Goal: Information Seeking & Learning: Learn about a topic

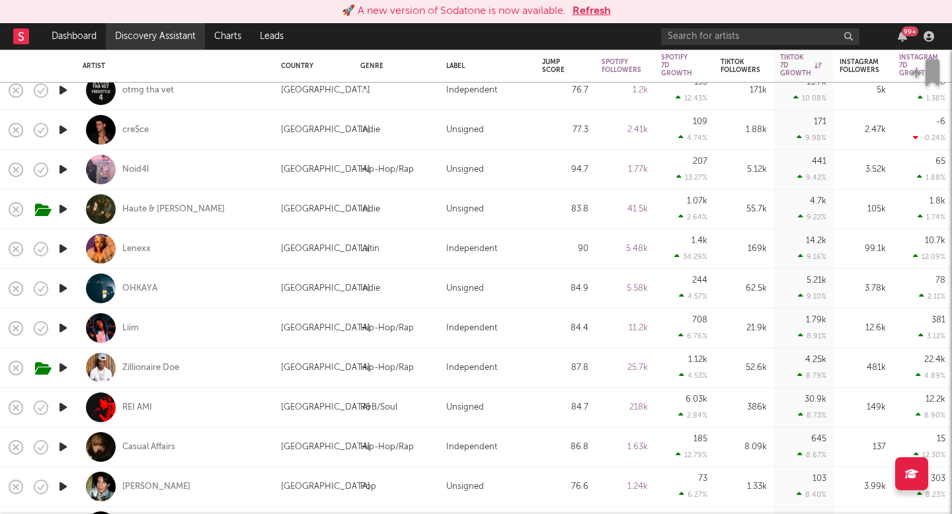
click at [171, 36] on link "Discovery Assistant" at bounding box center [155, 36] width 99 height 26
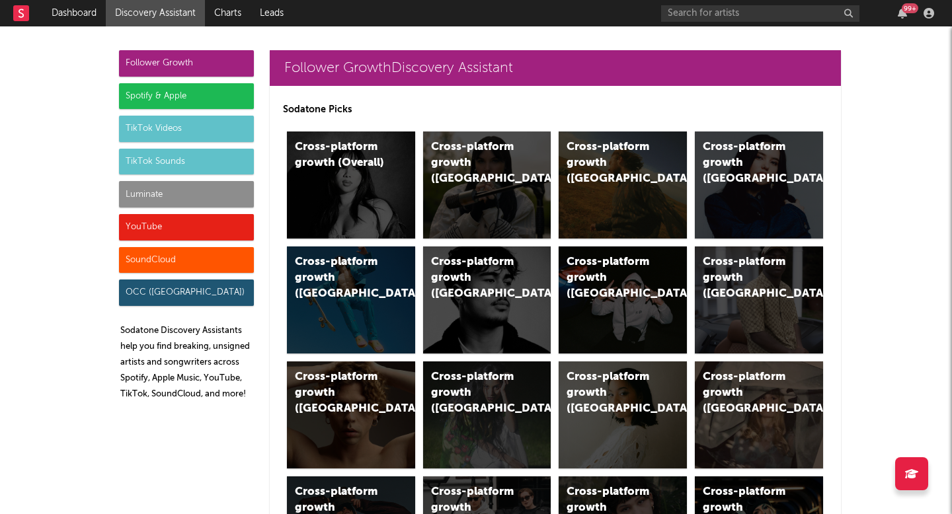
click at [189, 196] on div "Luminate" at bounding box center [186, 194] width 135 height 26
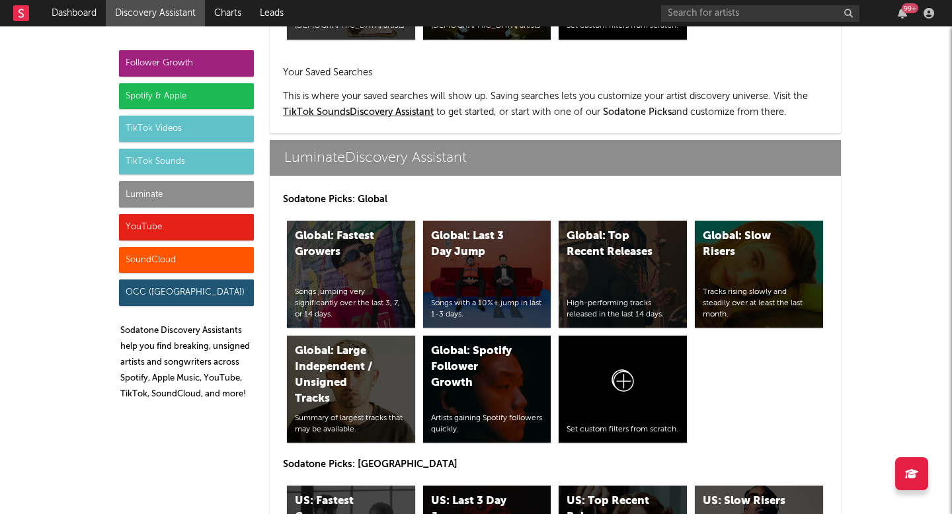
scroll to position [6300, 0]
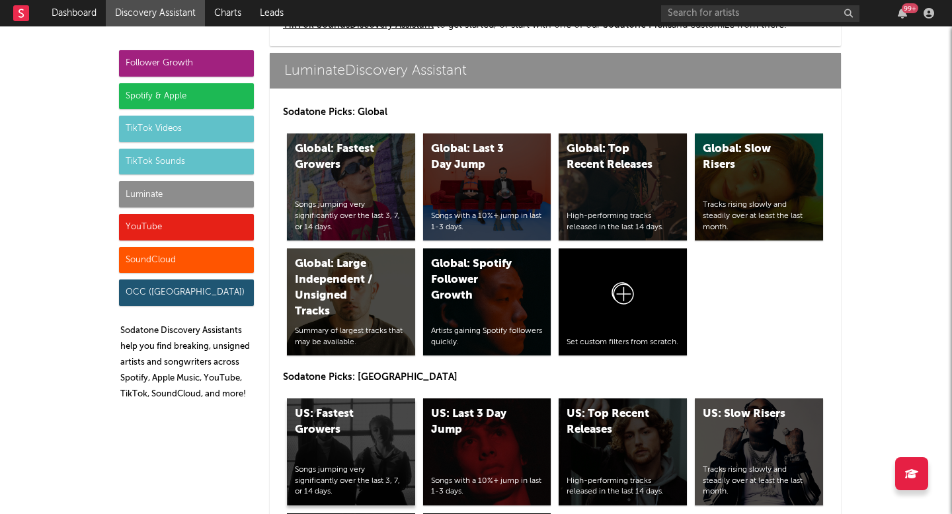
click at [376, 427] on div "US: Fastest Growers" at bounding box center [340, 423] width 90 height 32
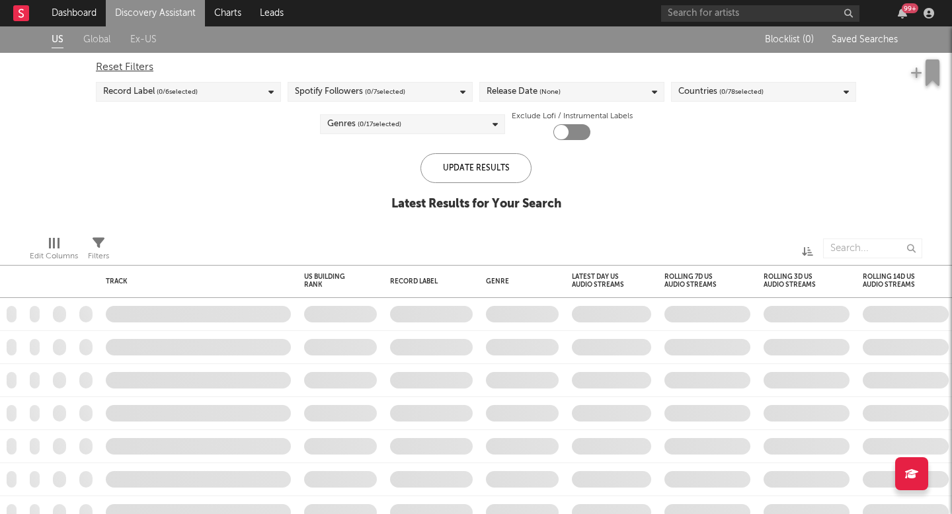
checkbox input "true"
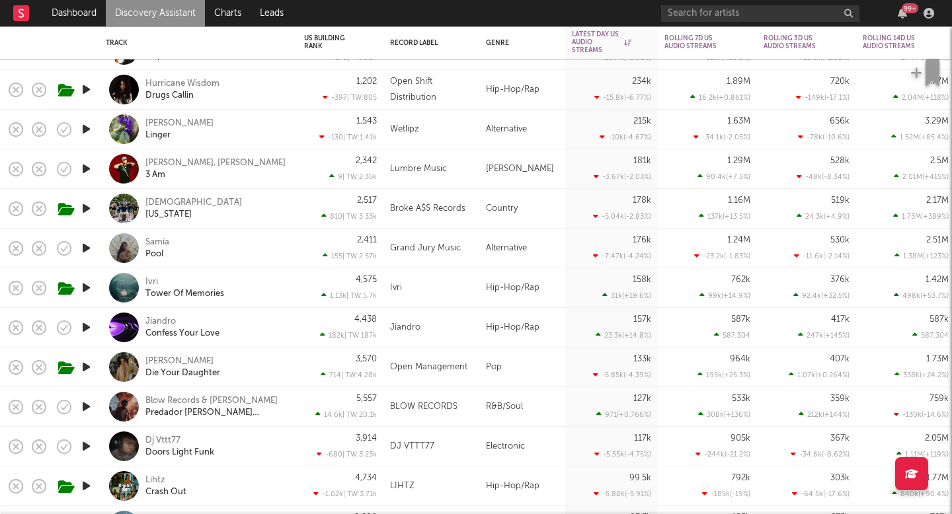
click at [85, 369] on icon "button" at bounding box center [86, 367] width 14 height 17
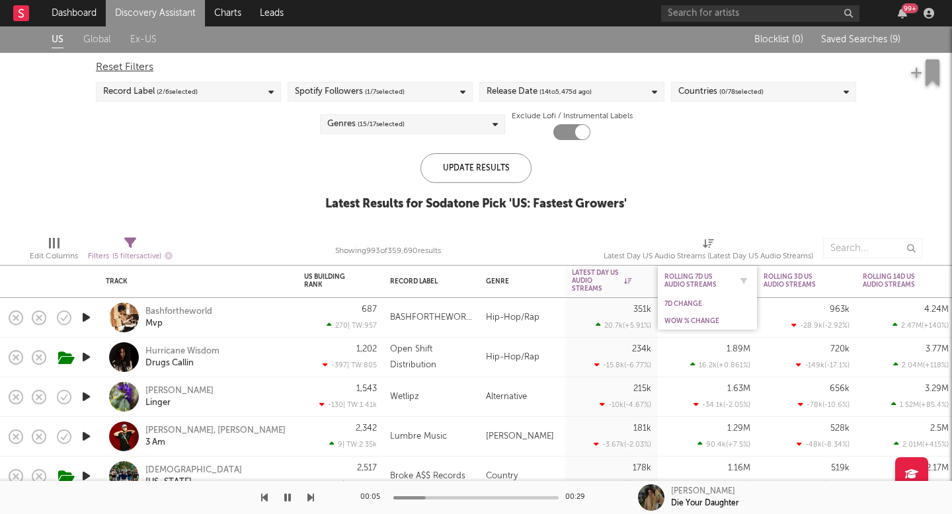
click at [698, 289] on div "Rolling 7D US Audio Streams" at bounding box center [707, 281] width 86 height 26
click at [700, 315] on div "WoW % Change" at bounding box center [707, 321] width 86 height 13
click at [697, 323] on div "WoW % Change" at bounding box center [697, 321] width 66 height 8
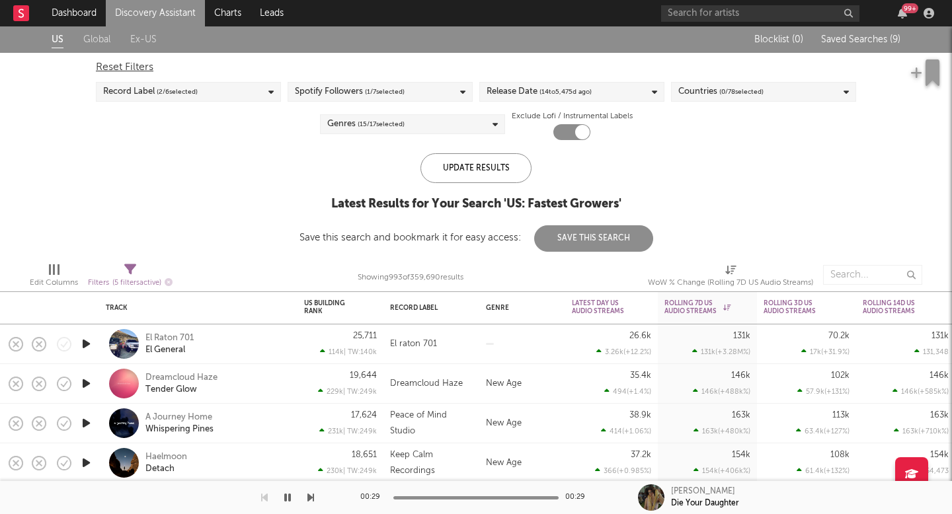
click at [721, 3] on div "99 +" at bounding box center [800, 13] width 278 height 26
click at [719, 8] on input "text" at bounding box center [760, 13] width 198 height 17
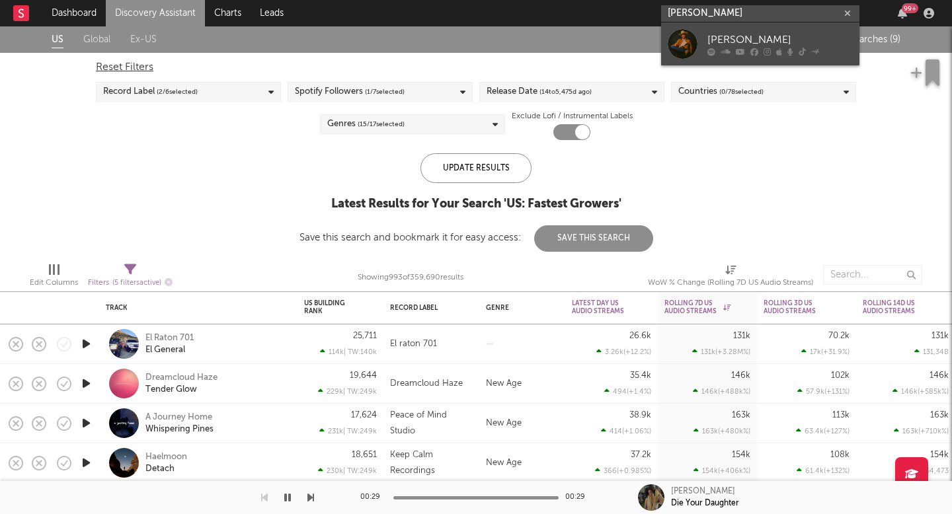
type input "braxton ke"
click at [721, 41] on div "Braxton Keith" at bounding box center [779, 40] width 145 height 16
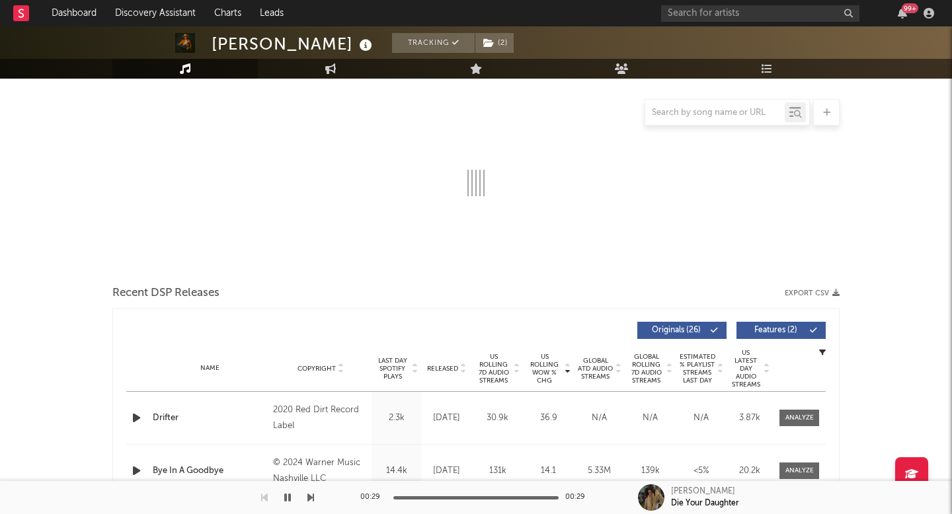
select select "6m"
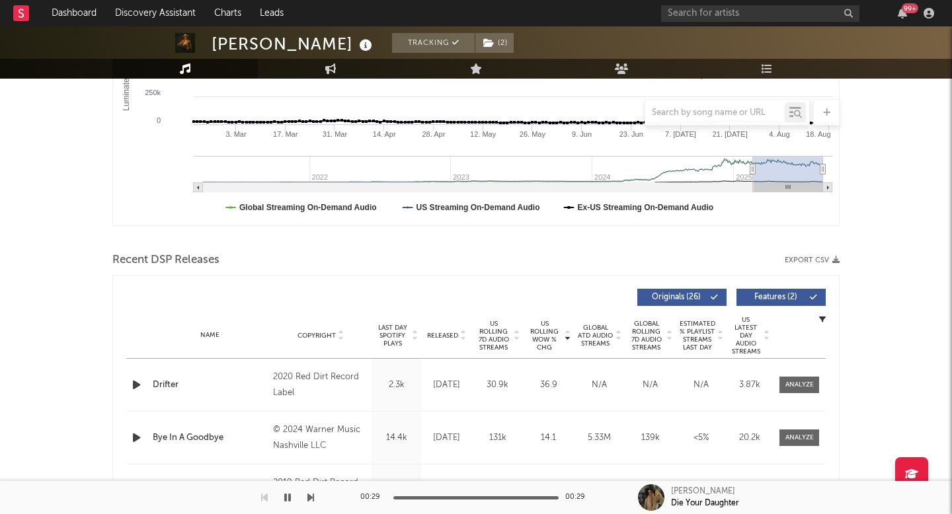
scroll to position [300, 0]
click at [549, 343] on span "US Rolling WoW % Chg" at bounding box center [544, 337] width 36 height 32
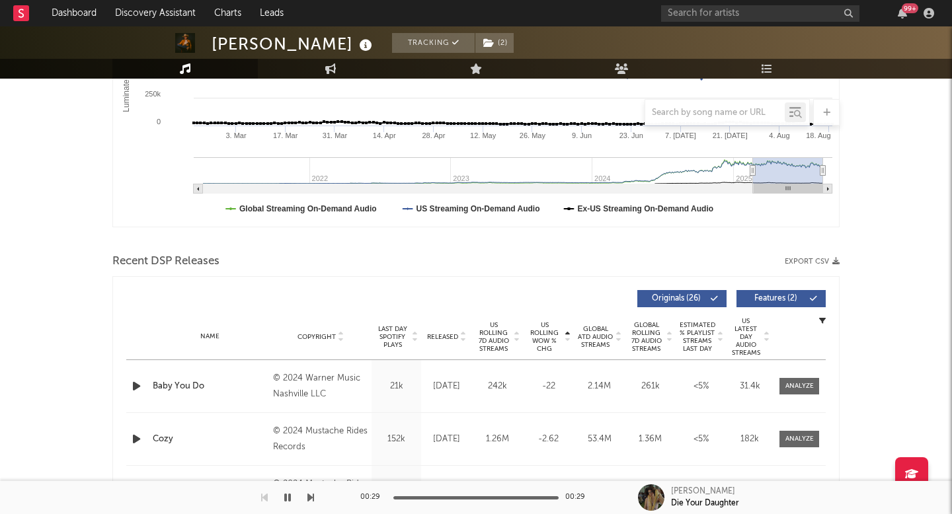
click at [549, 343] on span "US Rolling WoW % Chg" at bounding box center [544, 337] width 36 height 32
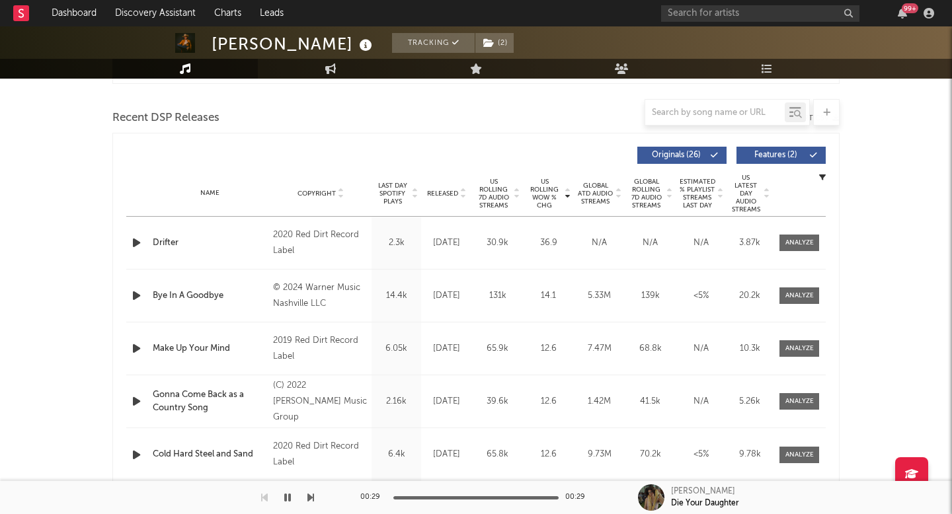
scroll to position [441, 0]
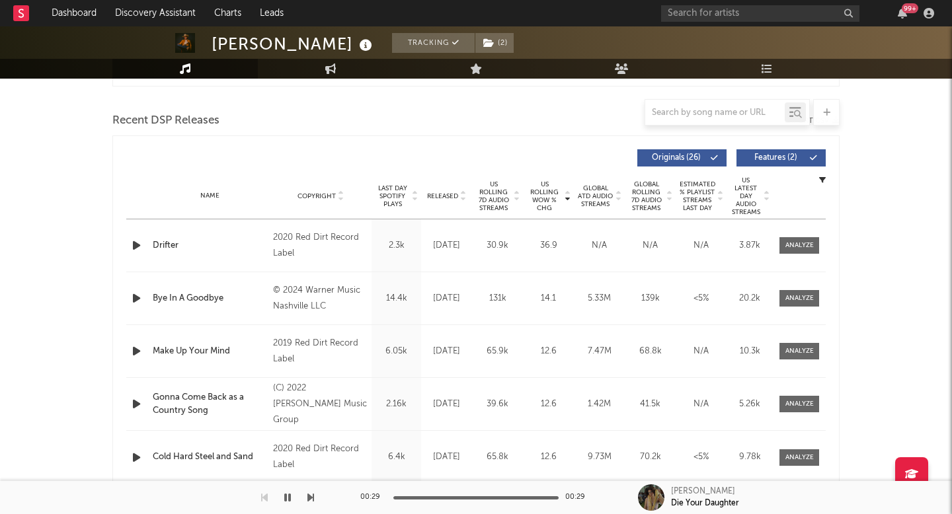
click at [383, 196] on span "Last Day Spotify Plays" at bounding box center [392, 196] width 35 height 24
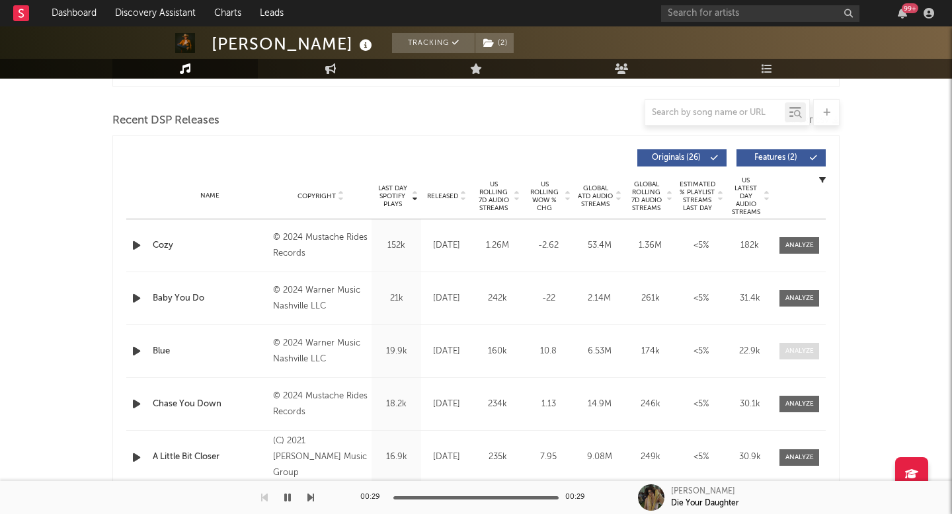
click at [799, 353] on div at bounding box center [799, 351] width 28 height 10
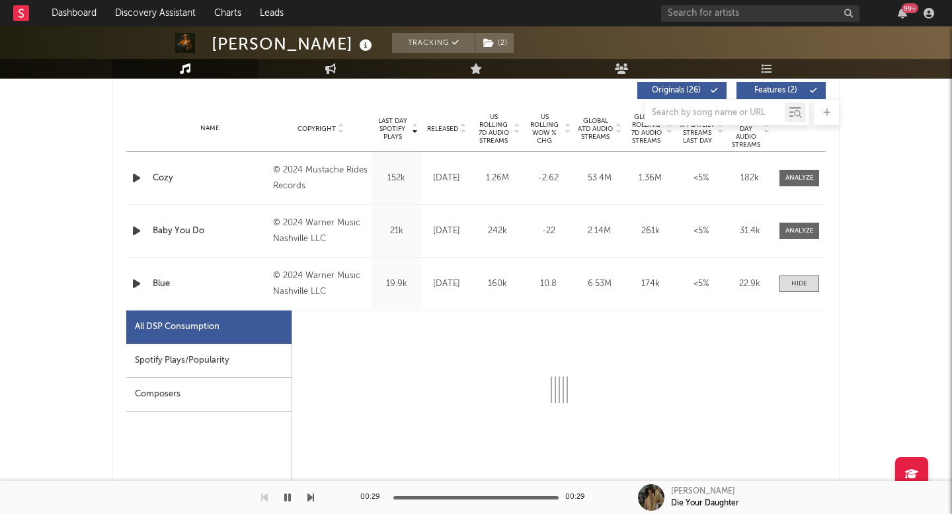
select select "6m"
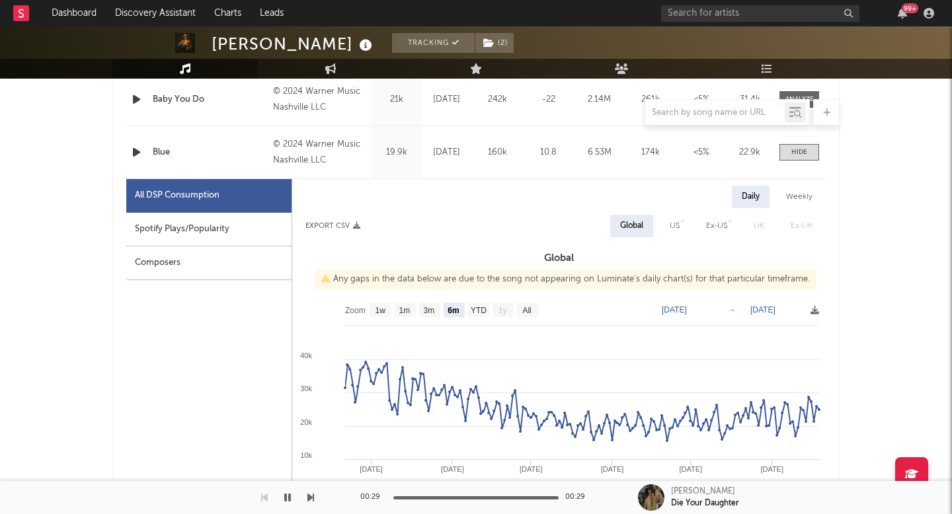
scroll to position [642, 0]
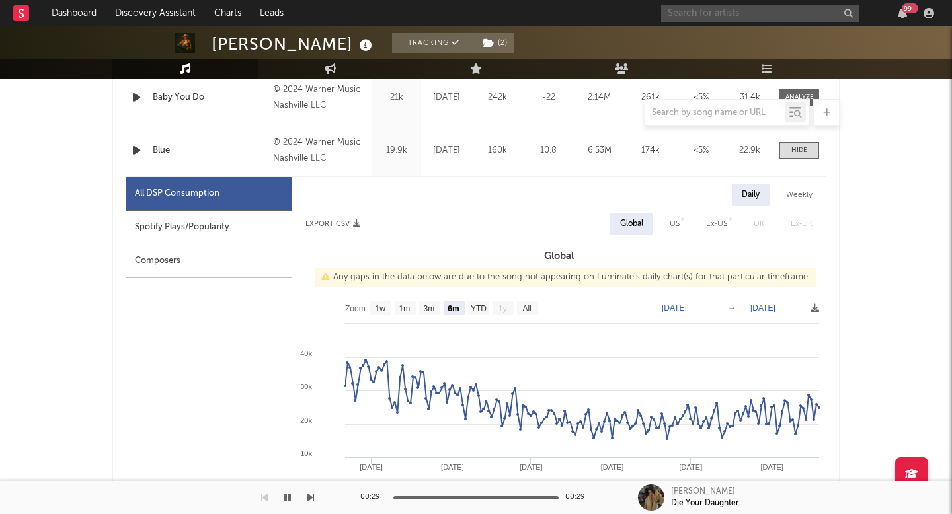
click at [686, 9] on input "text" at bounding box center [760, 13] width 198 height 17
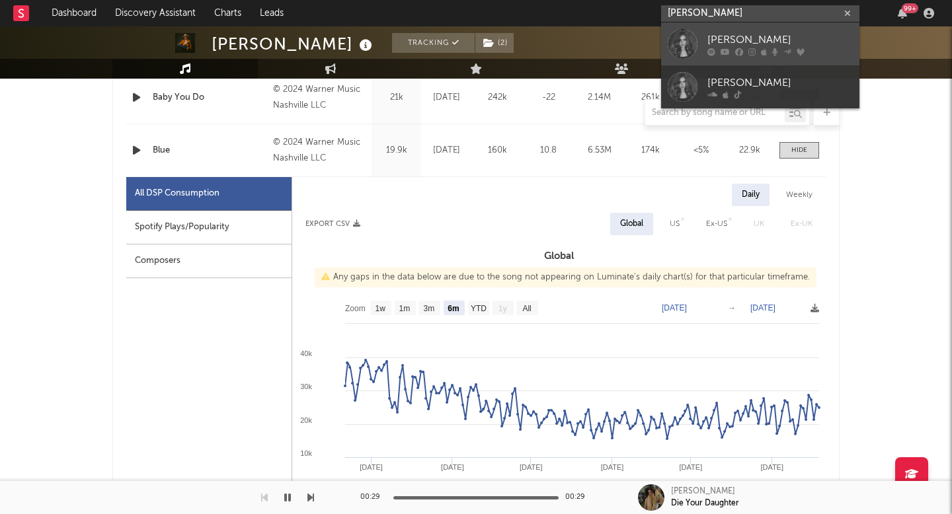
type input "mary kutt"
click at [752, 50] on icon at bounding box center [751, 52] width 7 height 8
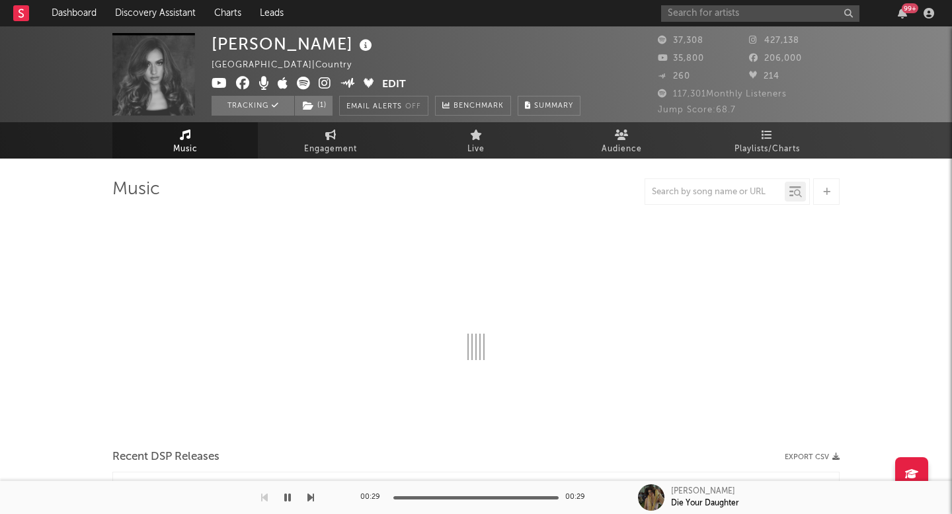
select select "6m"
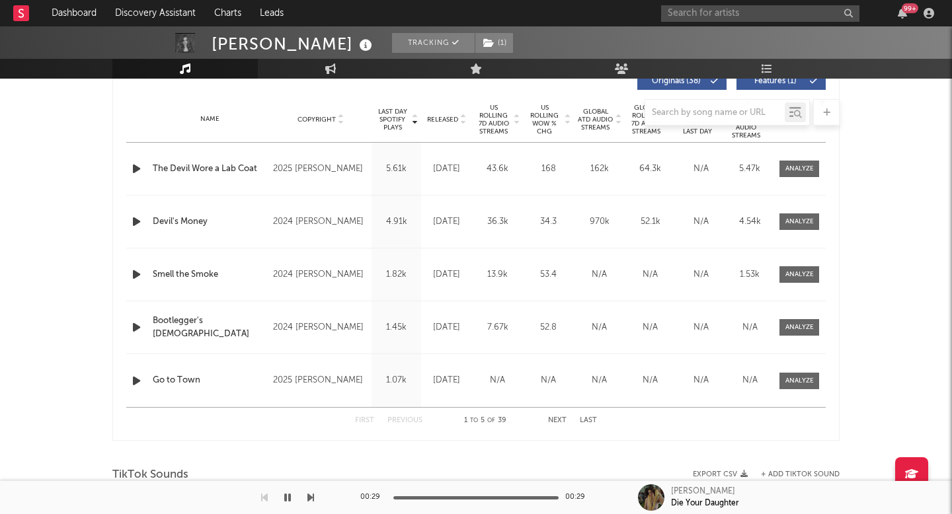
scroll to position [387, 0]
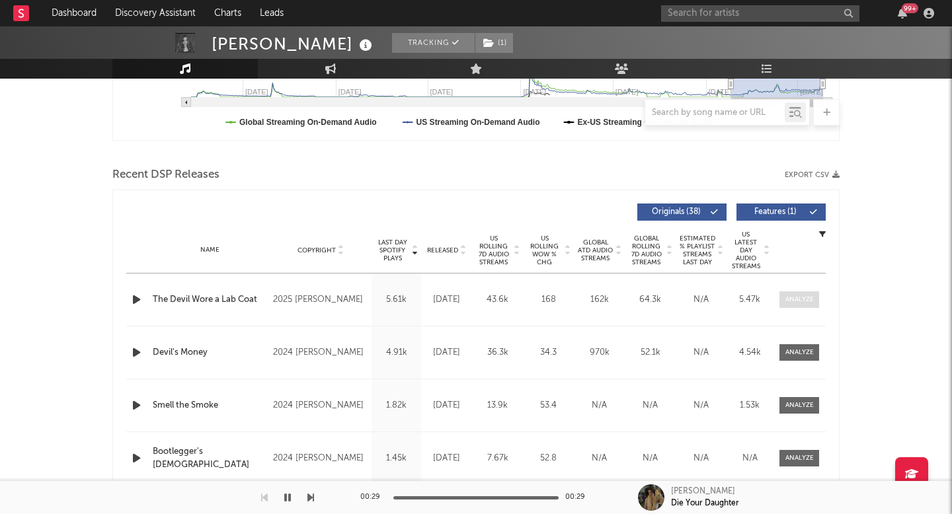
click at [805, 300] on div at bounding box center [799, 300] width 28 height 10
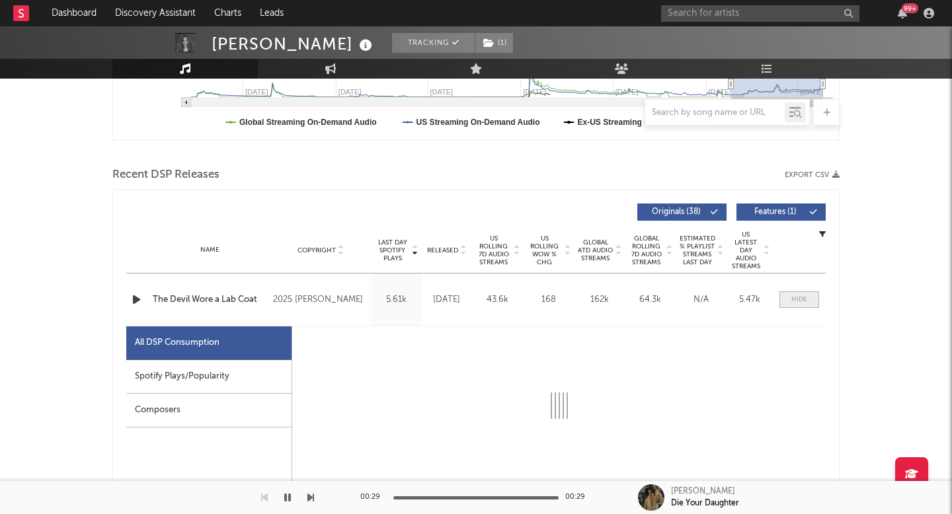
select select "1w"
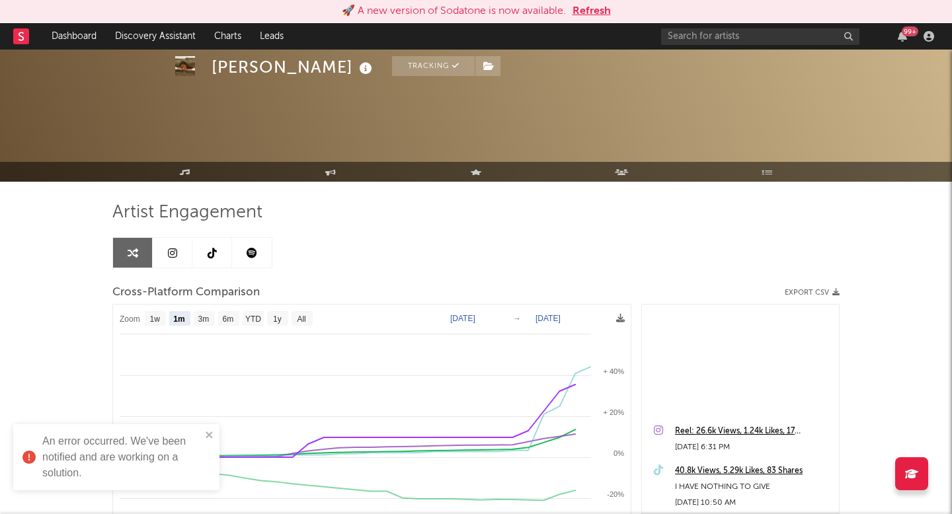
select select "1m"
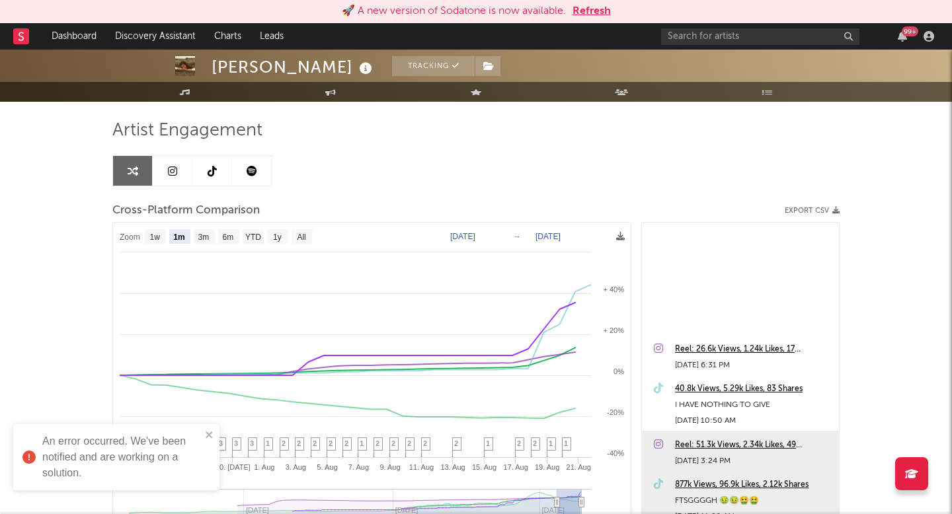
scroll to position [208, 0]
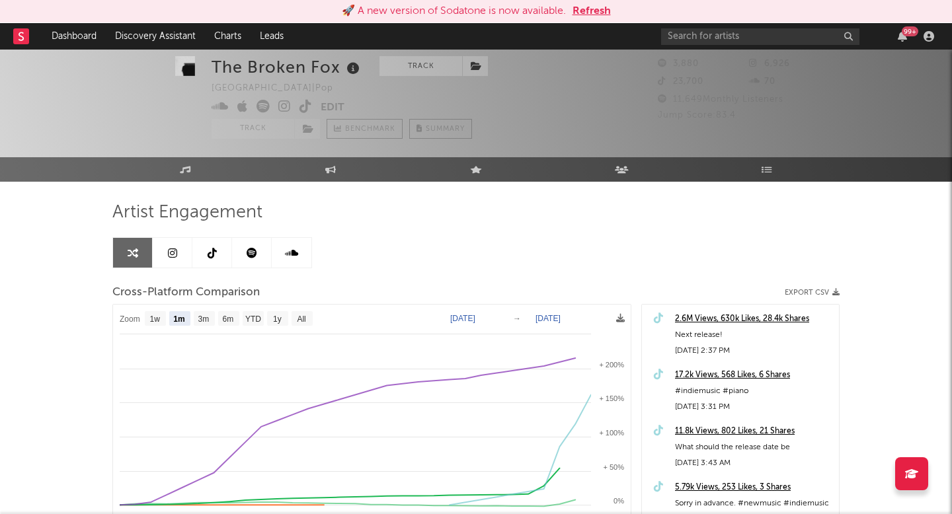
select select "1m"
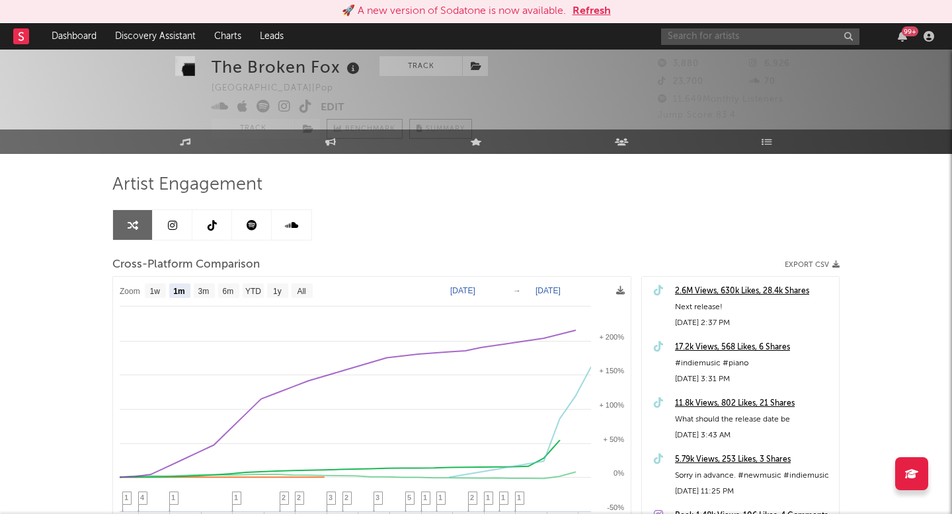
click at [688, 29] on input "text" at bounding box center [760, 36] width 198 height 17
